Goal: Task Accomplishment & Management: Complete application form

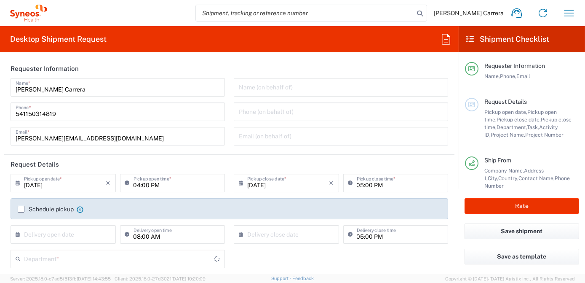
type input "3190"
type input "[GEOGRAPHIC_DATA]"
type input "Syneos Health Argentina SA"
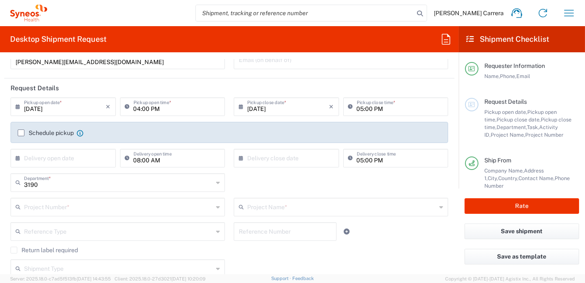
click at [54, 206] on input "text" at bounding box center [118, 206] width 189 height 15
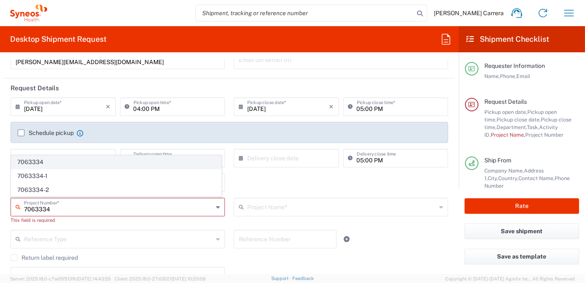
type input "7063334"
click at [40, 164] on span "7063334" at bounding box center [116, 162] width 210 height 13
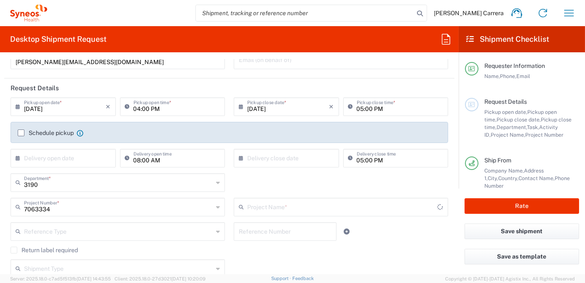
type input "Mineralys 7063334"
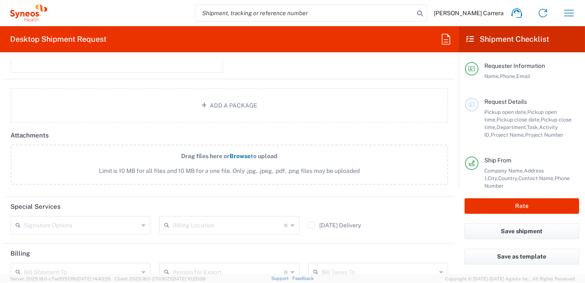
scroll to position [958, 0]
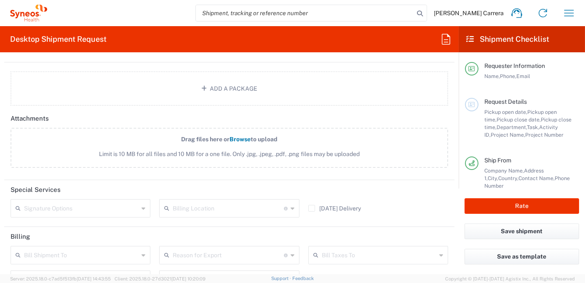
click at [199, 204] on input "text" at bounding box center [228, 207] width 111 height 15
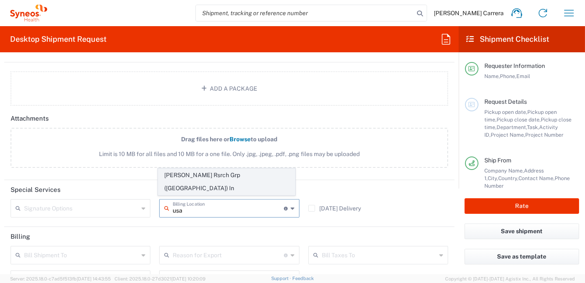
click at [221, 187] on span "[PERSON_NAME] Rsrch Grp ([GEOGRAPHIC_DATA]) In" at bounding box center [226, 182] width 137 height 26
type input "[PERSON_NAME] Rsrch Grp ([GEOGRAPHIC_DATA]) In"
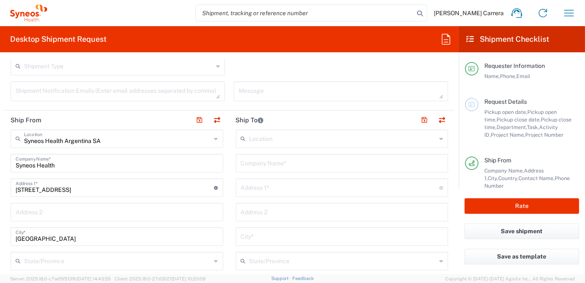
scroll to position [268, 0]
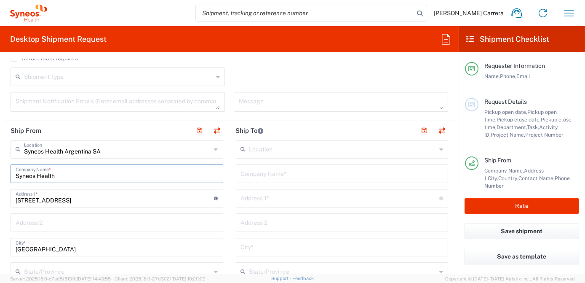
drag, startPoint x: 44, startPoint y: 173, endPoint x: 0, endPoint y: 156, distance: 47.1
click at [0, 164] on html "[PERSON_NAME] Carrera Home Shipment estimator Shipment tracking Desktop shipmen…" at bounding box center [292, 141] width 585 height 283
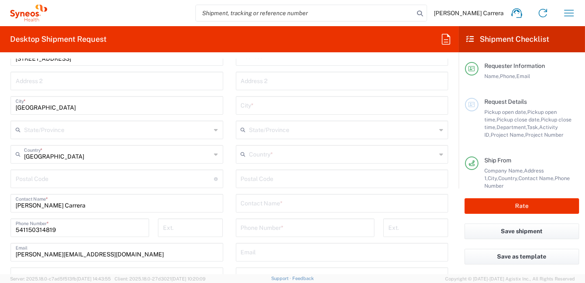
scroll to position [345, 0]
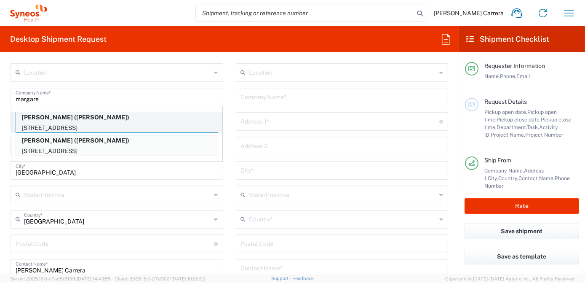
click at [87, 120] on p "[PERSON_NAME] ([PERSON_NAME])" at bounding box center [117, 117] width 202 height 11
type input "[PERSON_NAME]"
type input "[STREET_ADDRESS]"
type input "[GEOGRAPHIC_DATA]"
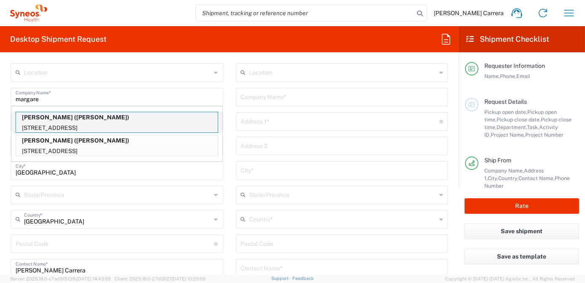
type input "32176"
type input "[PERSON_NAME]"
type input "14045801076"
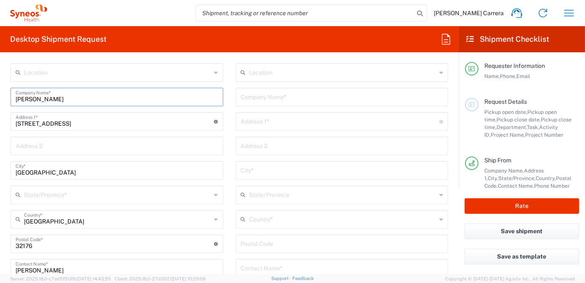
type input "[US_STATE]"
click at [279, 99] on input "text" at bounding box center [342, 96] width 203 height 15
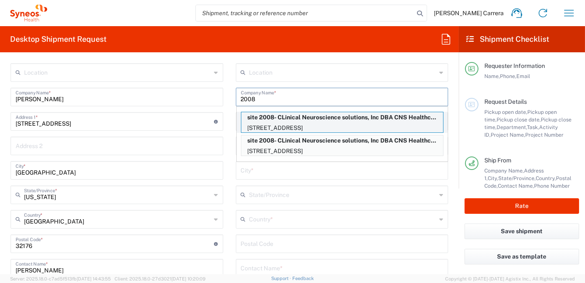
click at [294, 123] on p "[STREET_ADDRESS]" at bounding box center [343, 128] width 202 height 11
type input "site 2008- CLinical Neuroscience solutions, Inc DBA CNS Healthcare Orlando"
type input "[STREET_ADDRESS]"
type input "Orlando"
type input "[GEOGRAPHIC_DATA]"
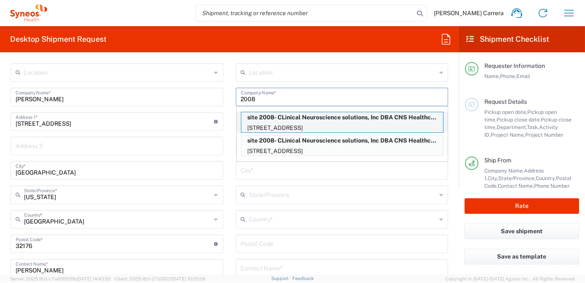
type input "32801"
type input "[PERSON_NAME]"
type input "[PHONE_NUMBER]"
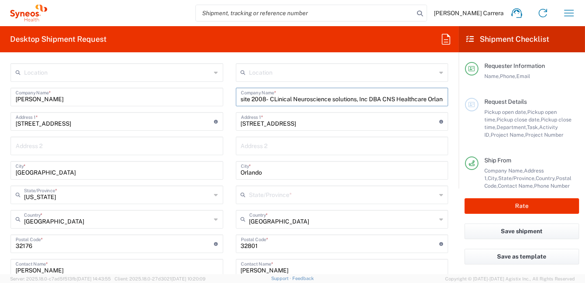
scroll to position [0, 11]
type input "[US_STATE]"
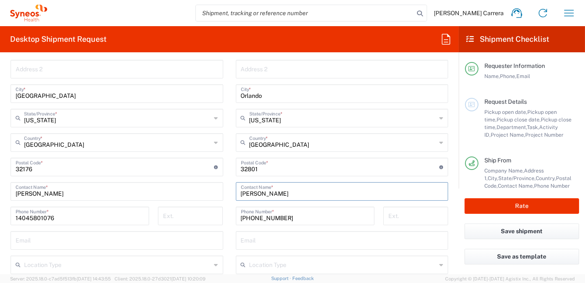
scroll to position [0, 0]
drag, startPoint x: 186, startPoint y: 193, endPoint x: 78, endPoint y: 192, distance: 108.8
click at [78, 192] on div "Ship From Location [PERSON_NAME] LLC-[GEOGRAPHIC_DATA] [GEOGRAPHIC_DATA] [GEOGR…" at bounding box center [229, 168] width 451 height 401
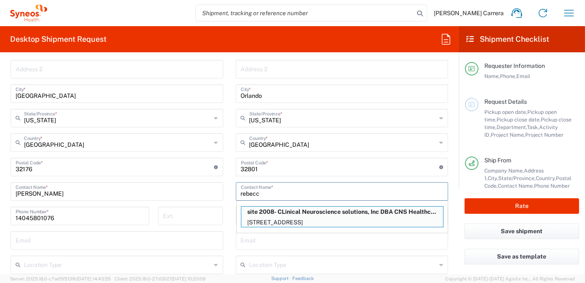
click at [274, 222] on p "[STREET_ADDRESS]" at bounding box center [343, 222] width 202 height 11
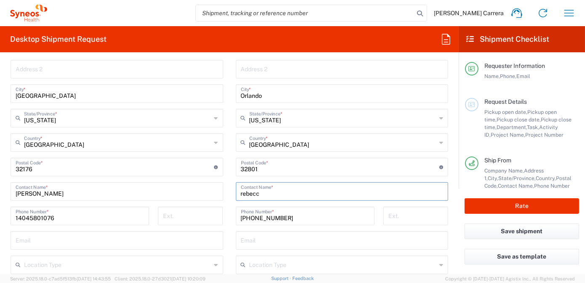
type input "[PERSON_NAME]"
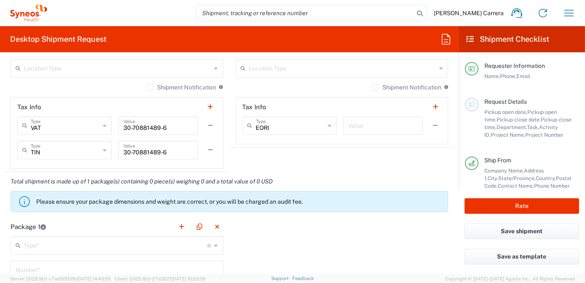
scroll to position [690, 0]
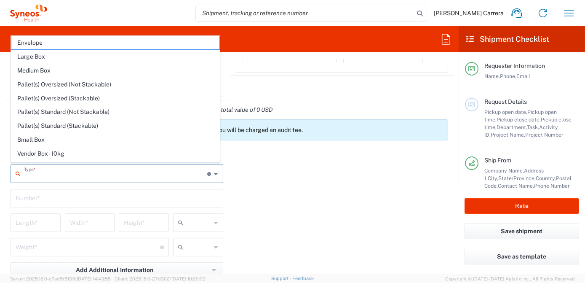
click at [38, 173] on input "text" at bounding box center [116, 173] width 184 height 15
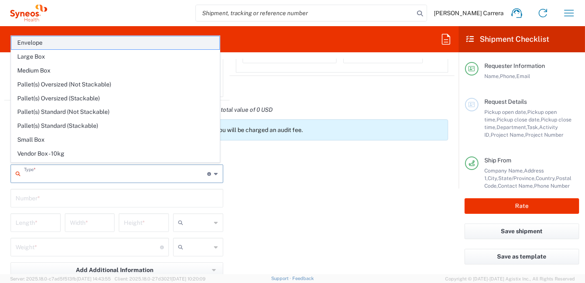
click at [53, 44] on span "Envelope" at bounding box center [115, 42] width 208 height 13
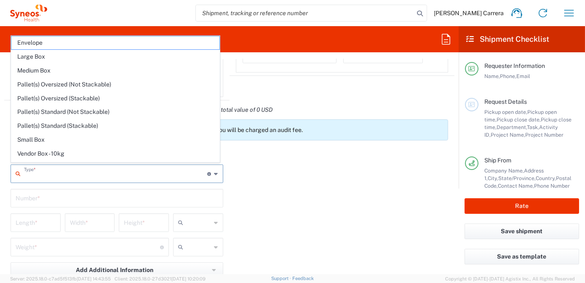
type input "Envelope"
type input "1"
type input "9.5"
type input "12.5"
type input "0.25"
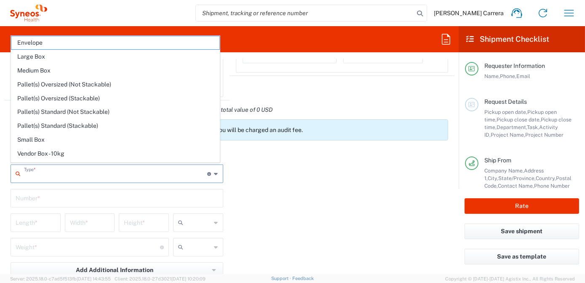
type input "in"
type input "0.45"
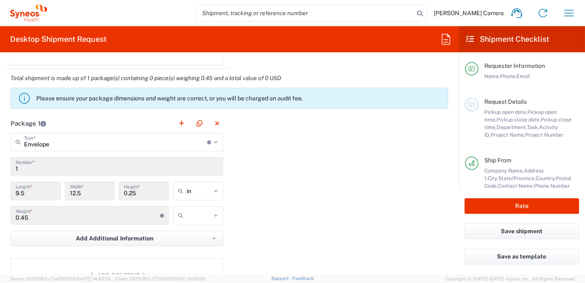
scroll to position [766, 0]
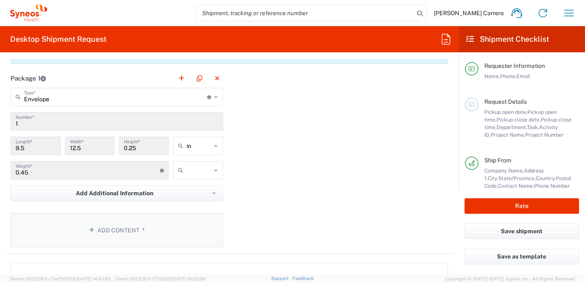
click at [93, 227] on icon "button" at bounding box center [93, 230] width 8 height 6
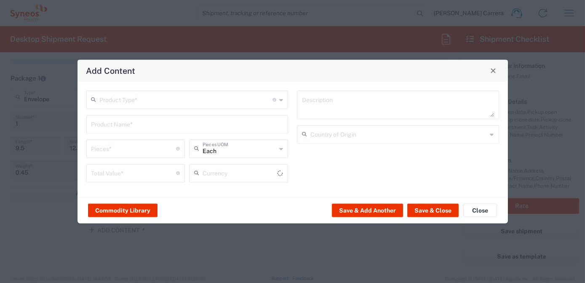
type input "US Dollar"
click at [118, 105] on input "text" at bounding box center [186, 98] width 173 height 15
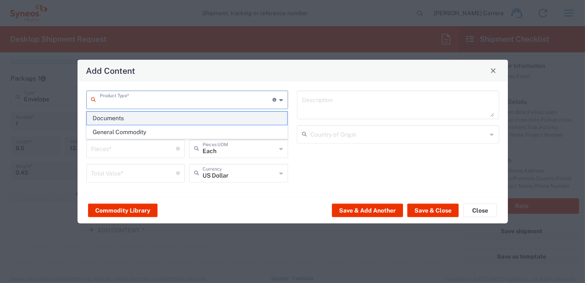
drag, startPoint x: 126, startPoint y: 121, endPoint x: 134, endPoint y: 123, distance: 8.4
click at [126, 120] on span "Documents" at bounding box center [187, 118] width 201 height 13
type input "Documents"
type input "1"
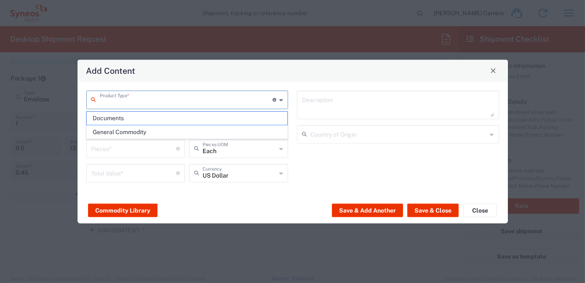
type input "1"
type textarea "Documents"
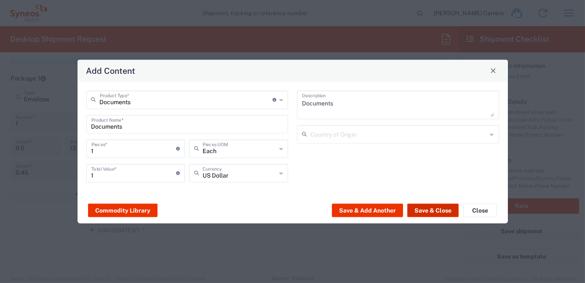
click at [422, 207] on button "Save & Close" at bounding box center [433, 210] width 51 height 13
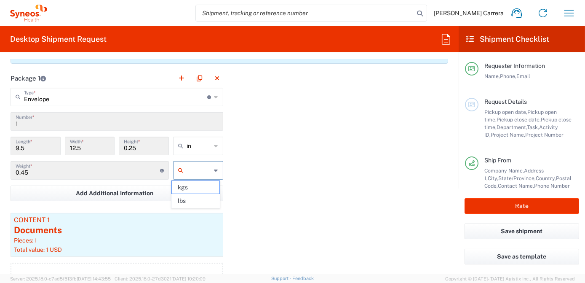
click at [188, 169] on input "text" at bounding box center [199, 170] width 25 height 13
click at [191, 201] on span "lbs" at bounding box center [196, 200] width 48 height 13
type input "lbs"
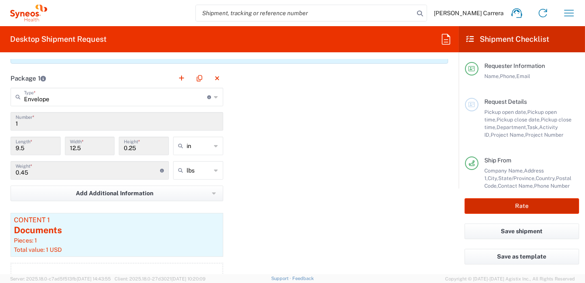
click at [484, 200] on button "Rate" at bounding box center [522, 206] width 115 height 16
type input "7063334"
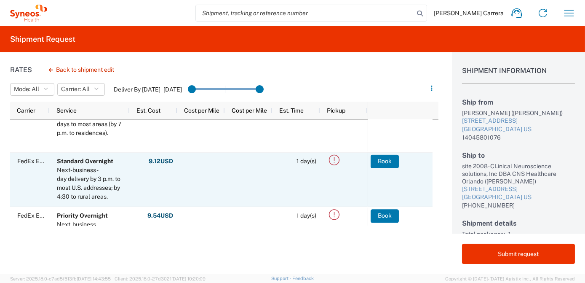
scroll to position [76, 0]
click at [391, 161] on button "Book" at bounding box center [385, 160] width 28 height 13
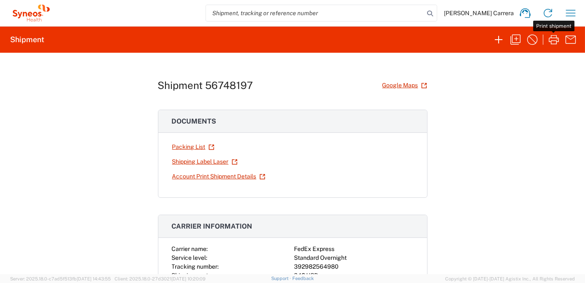
click at [553, 40] on icon "button" at bounding box center [554, 39] width 13 height 13
click at [517, 38] on icon "button" at bounding box center [515, 39] width 13 height 13
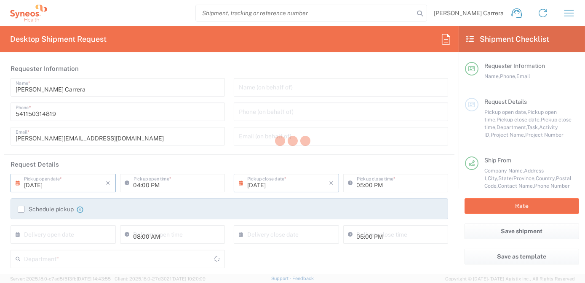
type input "Project"
type input "7063334"
type textarea "[PERSON_NAME][EMAIL_ADDRESS][DOMAIN_NAME]"
type input "[PERSON_NAME]"
type input "[STREET_ADDRESS]"
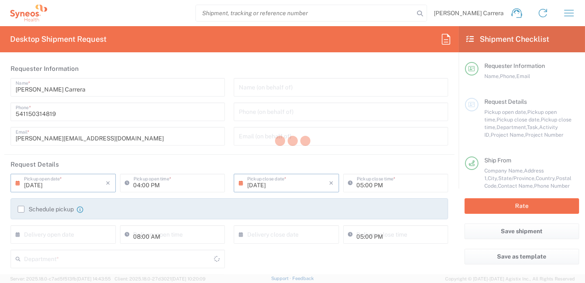
type input "[GEOGRAPHIC_DATA]"
type input "32176"
type input "[PERSON_NAME]"
type input "14045801076"
type input "site 2008- CLinical Neuroscience solutions, Inc DBA CNS Healthcare Orlando"
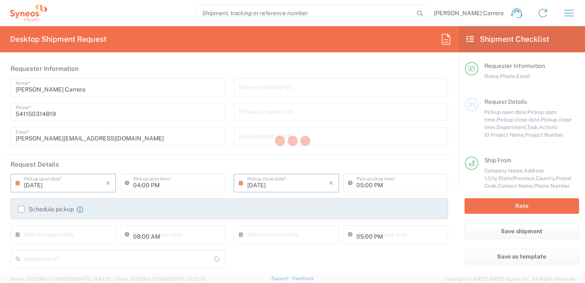
type input "[STREET_ADDRESS]"
type input "Orlando"
type input "[GEOGRAPHIC_DATA]"
type input "32801"
type input "[PERSON_NAME]"
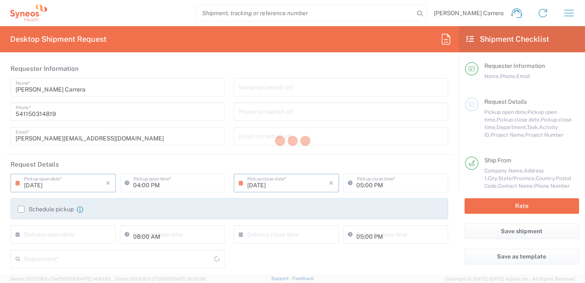
type input "[PHONE_NUMBER]"
type input "[PERSON_NAME] Rsrch Grp ([GEOGRAPHIC_DATA]) In"
type input "Sender/Shipper"
type input "[US_STATE]"
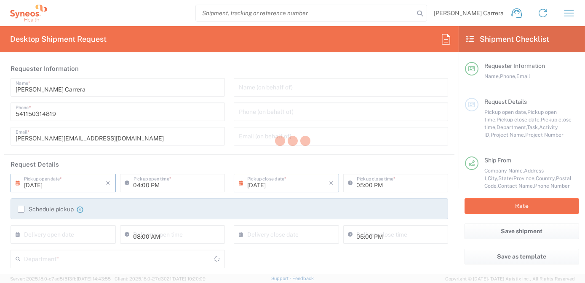
type input "Envelope"
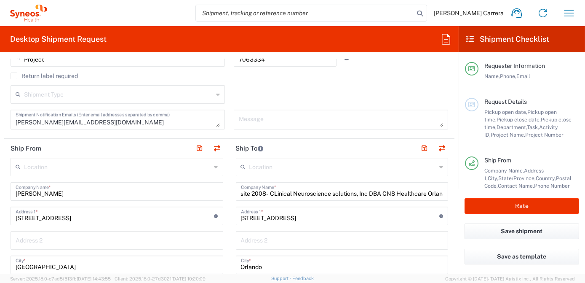
scroll to position [268, 0]
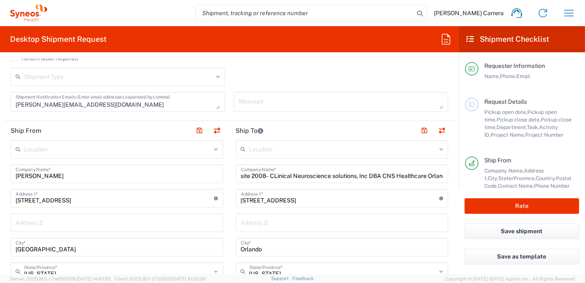
click at [241, 176] on input "site 2008- CLinical Neuroscience solutions, Inc DBA CNS Healthcare Orlando" at bounding box center [342, 173] width 203 height 15
drag, startPoint x: 239, startPoint y: 176, endPoint x: 580, endPoint y: 199, distance: 341.8
click at [584, 193] on div "Desktop Shipment Request Requester Information [PERSON_NAME] Carrera Name * [PH…" at bounding box center [292, 150] width 585 height 248
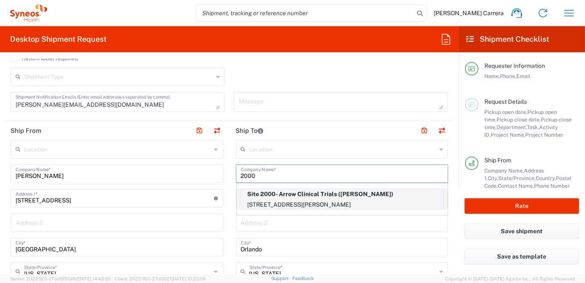
click at [265, 204] on p "[STREET_ADDRESS][PERSON_NAME]" at bounding box center [343, 204] width 202 height 11
type input "Site 2000- Arrow Clinical Trials"
type input "[STREET_ADDRESS][PERSON_NAME]"
type input "Suite 120"
type input "[GEOGRAPHIC_DATA]"
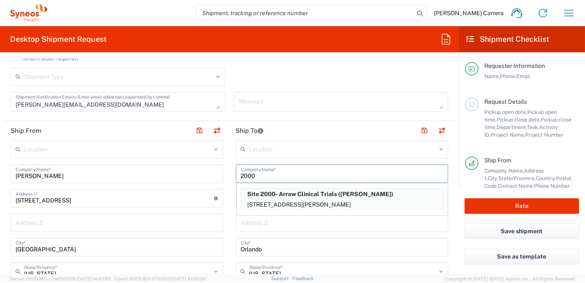
type input "32117"
type input "[PERSON_NAME]"
type input "[PHONE_NUMBER]"
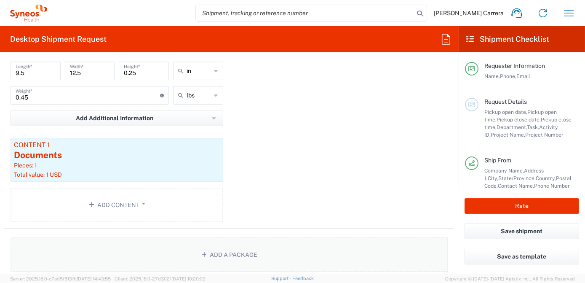
scroll to position [881, 0]
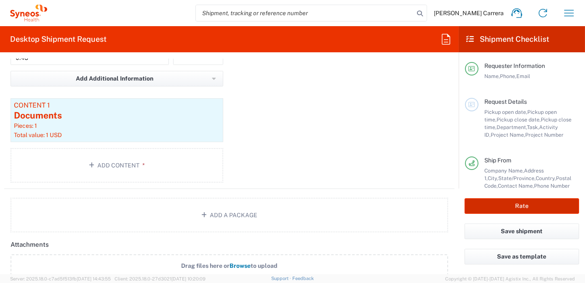
click at [513, 209] on button "Rate" at bounding box center [522, 206] width 115 height 16
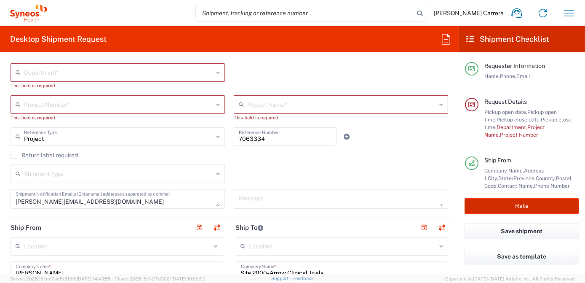
scroll to position [168, 0]
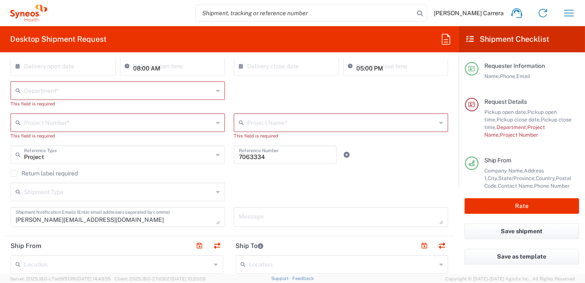
click at [56, 121] on input "text" at bounding box center [118, 122] width 189 height 15
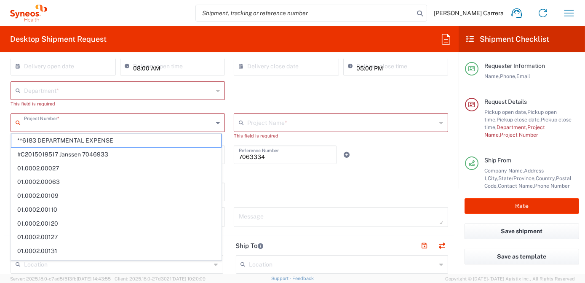
click at [37, 95] on input "text" at bounding box center [118, 90] width 189 height 15
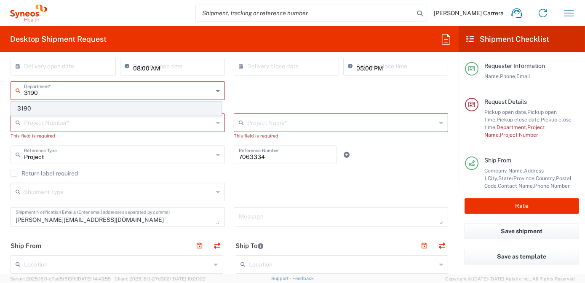
type input "3190"
click at [33, 109] on span "3190" at bounding box center [116, 108] width 210 height 13
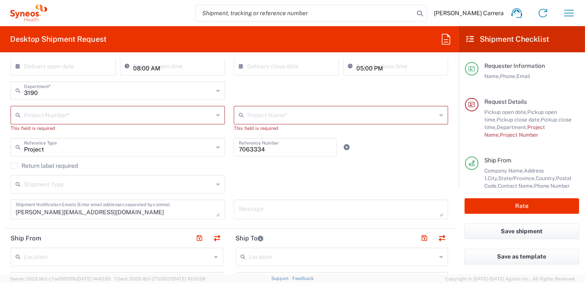
click at [38, 117] on input "text" at bounding box center [118, 114] width 189 height 15
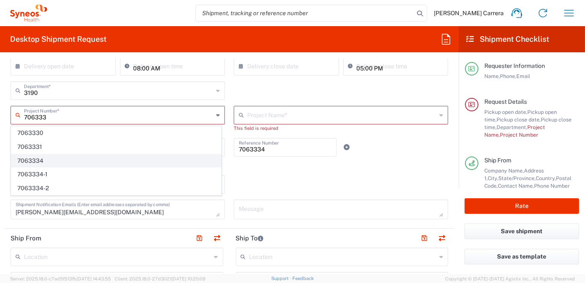
click at [45, 156] on span "7063334" at bounding box center [116, 160] width 210 height 13
type input "7063334"
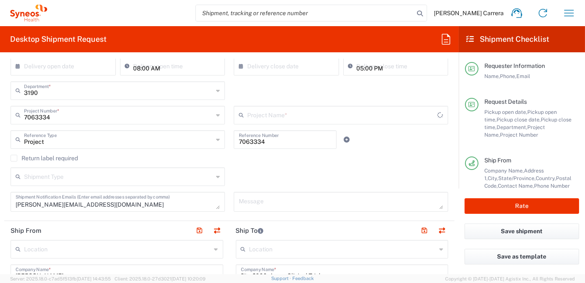
type input "Mineralys 7063334"
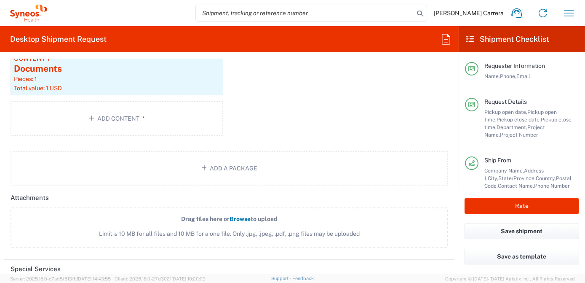
scroll to position [973, 0]
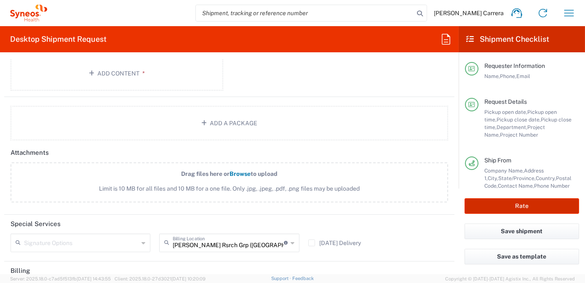
click at [488, 211] on button "Rate" at bounding box center [522, 206] width 115 height 16
type input "7063334"
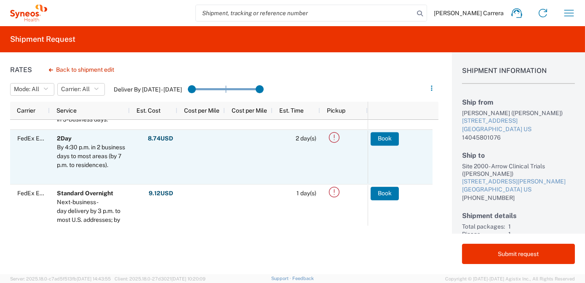
scroll to position [76, 0]
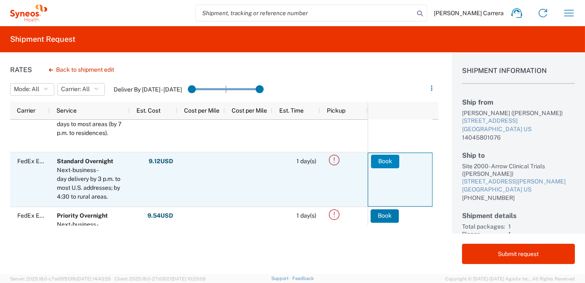
click at [395, 161] on button "Book" at bounding box center [385, 160] width 28 height 13
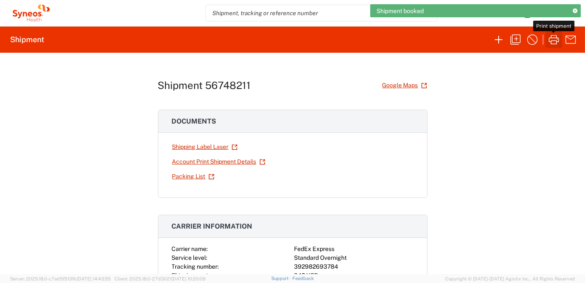
click at [552, 44] on icon "button" at bounding box center [554, 39] width 13 height 13
